Goal: Navigation & Orientation: Find specific page/section

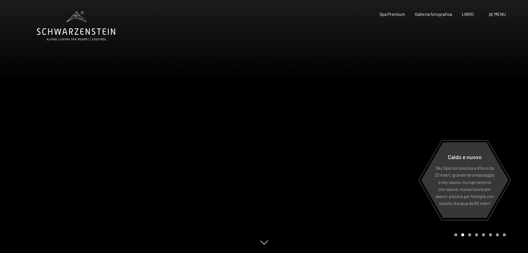
click at [496, 14] on font "menu" at bounding box center [500, 13] width 12 height 5
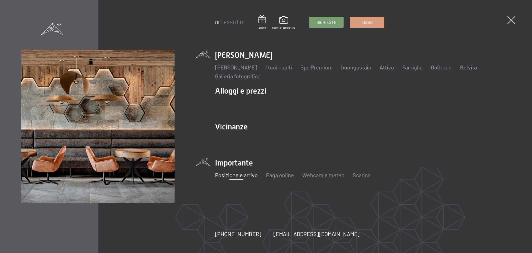
click at [235, 175] on font "Posizione e arrivo" at bounding box center [236, 174] width 43 height 7
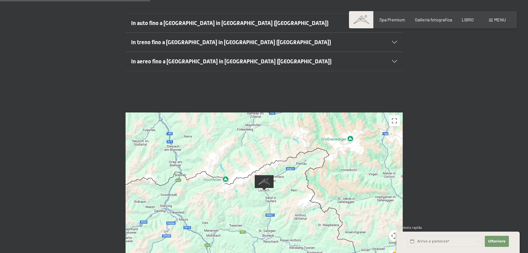
scroll to position [139, 0]
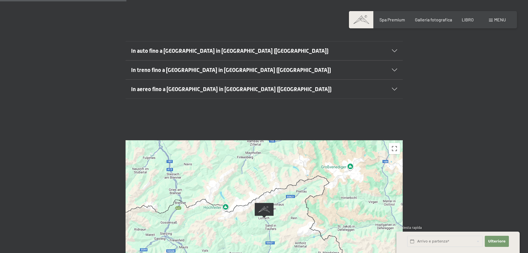
click at [395, 51] on icon at bounding box center [394, 50] width 5 height 3
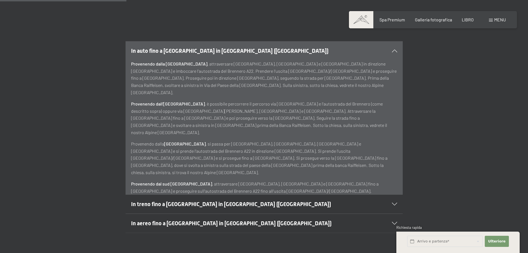
click at [447, 95] on div "In auto fino a [GEOGRAPHIC_DATA] in [GEOGRAPHIC_DATA] ([GEOGRAPHIC_DATA]) Prove…" at bounding box center [264, 117] width 379 height 153
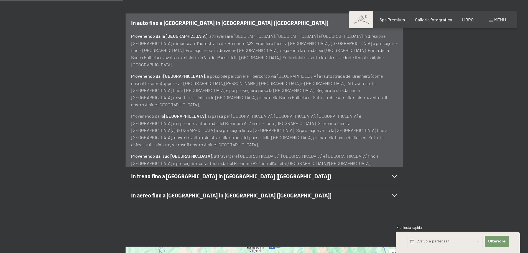
click at [40, 151] on div "In auto fino a [GEOGRAPHIC_DATA] in [GEOGRAPHIC_DATA] ([GEOGRAPHIC_DATA]) Prove…" at bounding box center [264, 89] width 528 height 153
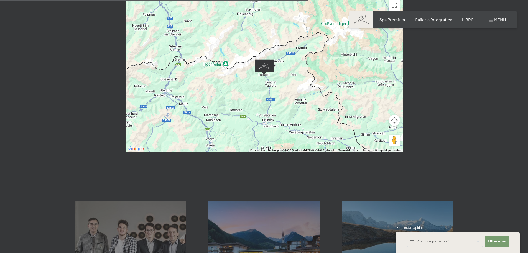
scroll to position [416, 0]
click at [395, 118] on button "Controllo della telecamera per la mappa" at bounding box center [394, 119] width 11 height 11
click at [382, 133] on button "Rimpicciolisci" at bounding box center [380, 133] width 11 height 11
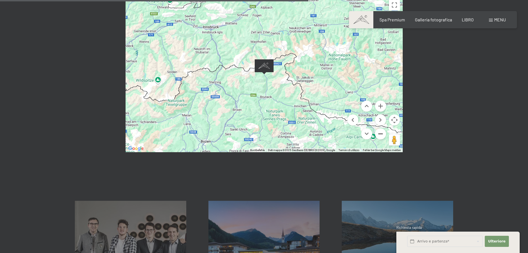
click at [382, 133] on button "Rimpicciolisci" at bounding box center [380, 133] width 11 height 11
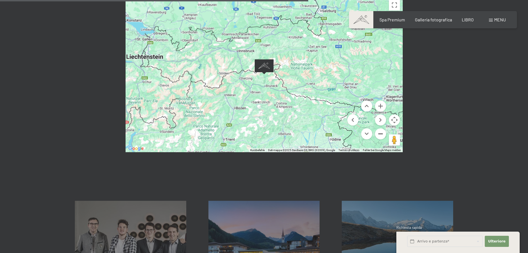
click at [382, 133] on button "Rimpicciolisci" at bounding box center [380, 133] width 11 height 11
